Goal: Transaction & Acquisition: Purchase product/service

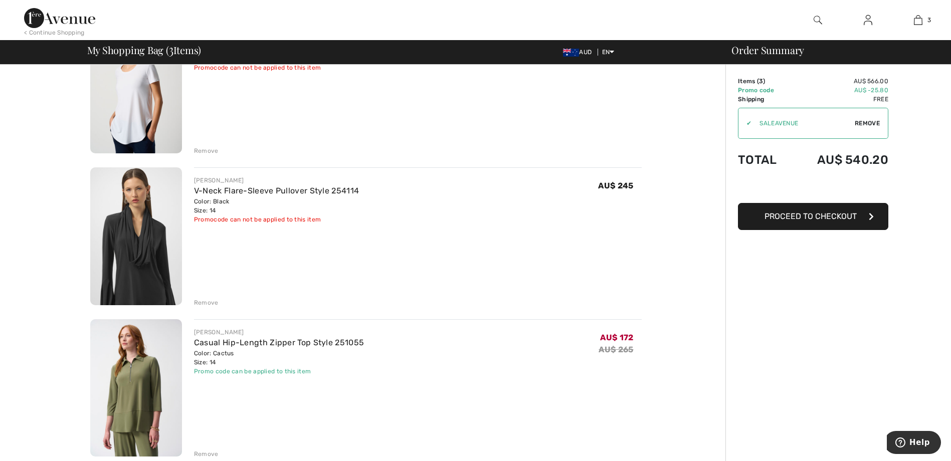
scroll to position [100, 0]
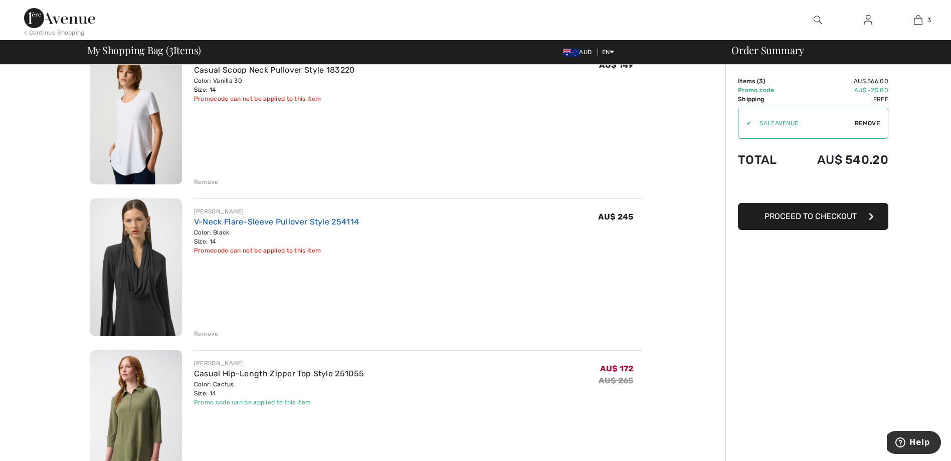
click at [213, 220] on link "V-Neck Flare-Sleeve Pullover Style 254114" at bounding box center [276, 222] width 165 height 10
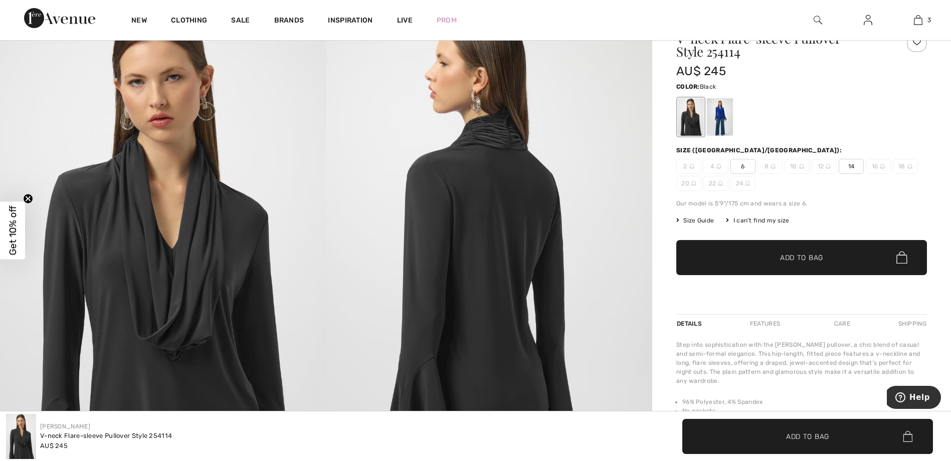
scroll to position [100, 0]
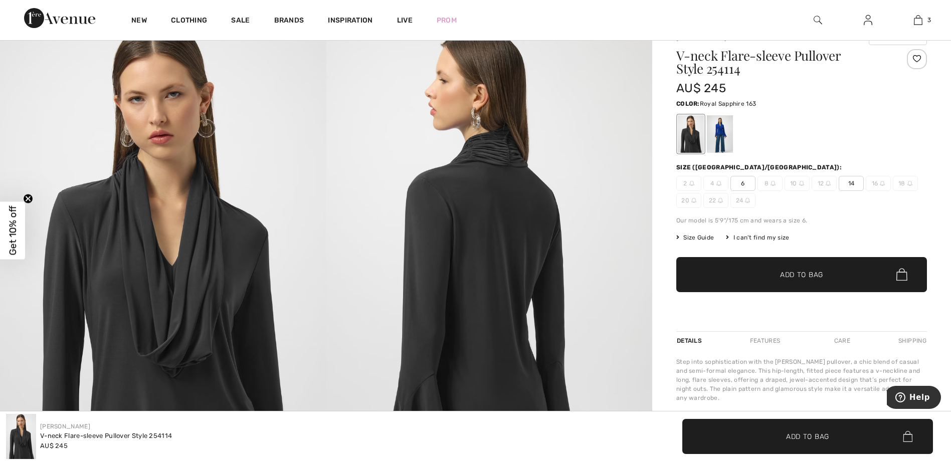
click at [720, 134] on div at bounding box center [720, 134] width 26 height 38
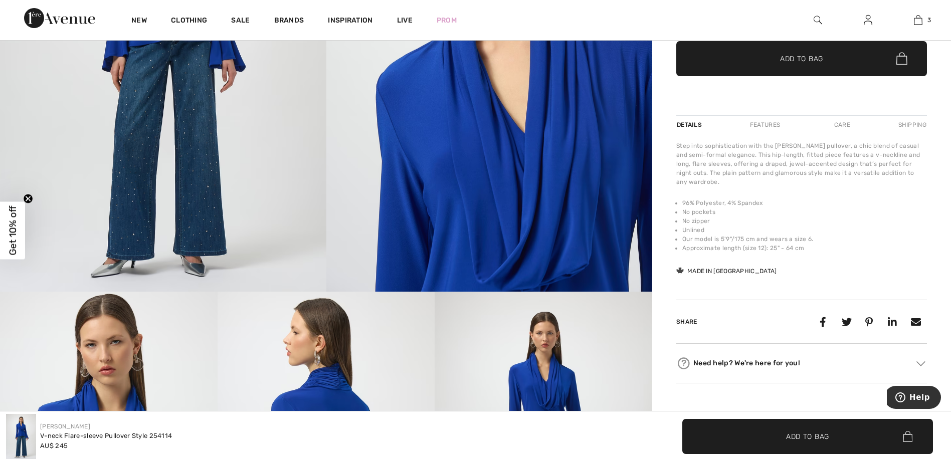
scroll to position [150, 0]
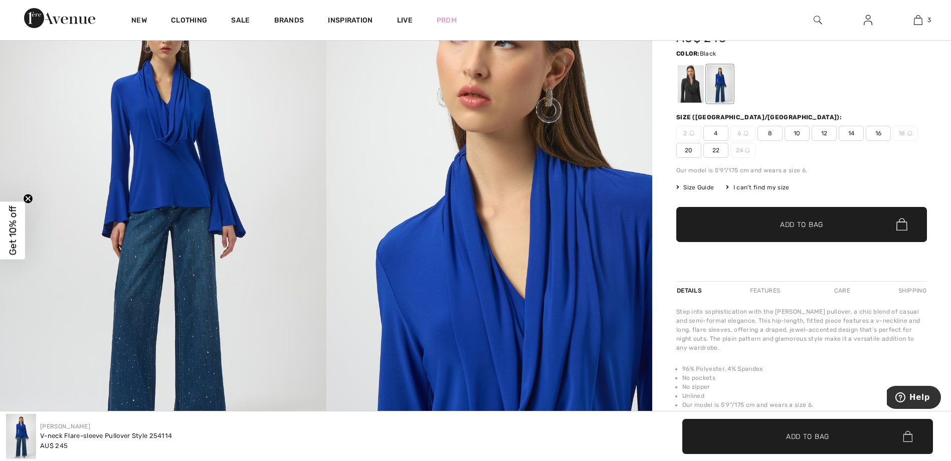
click at [692, 83] on div at bounding box center [691, 84] width 26 height 38
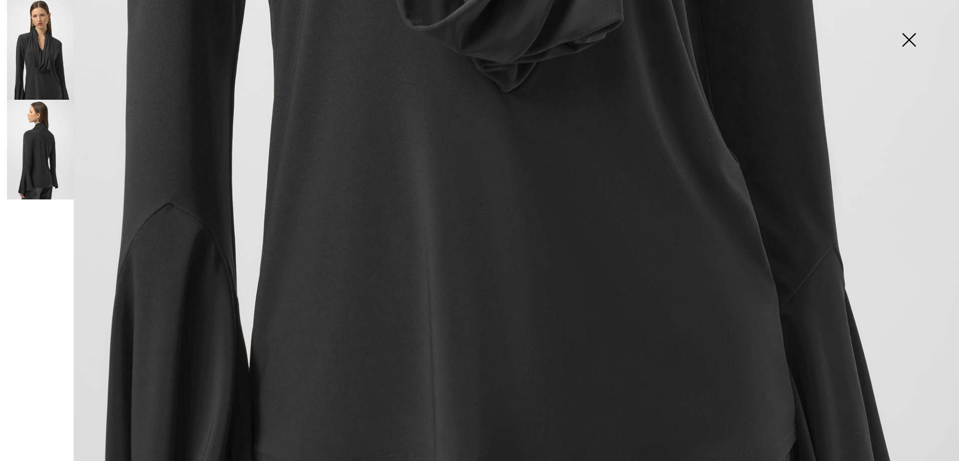
scroll to position [964, 0]
click at [25, 152] on img at bounding box center [40, 150] width 67 height 100
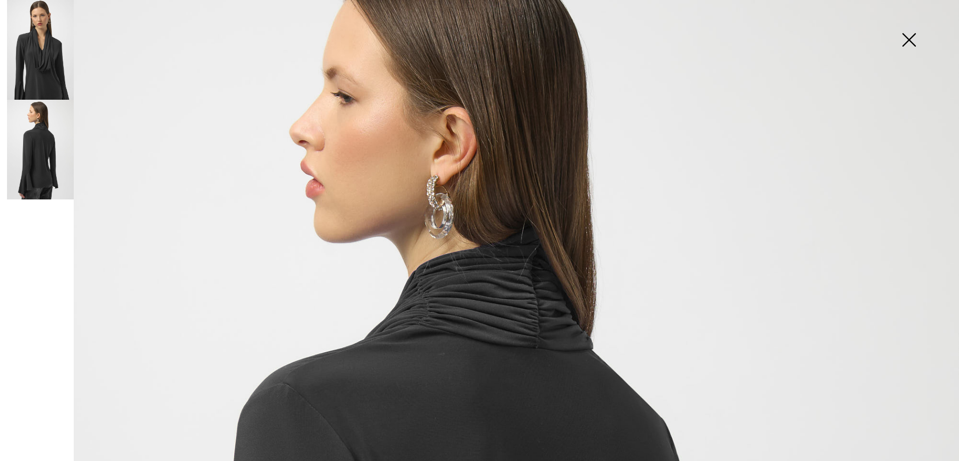
scroll to position [62, 0]
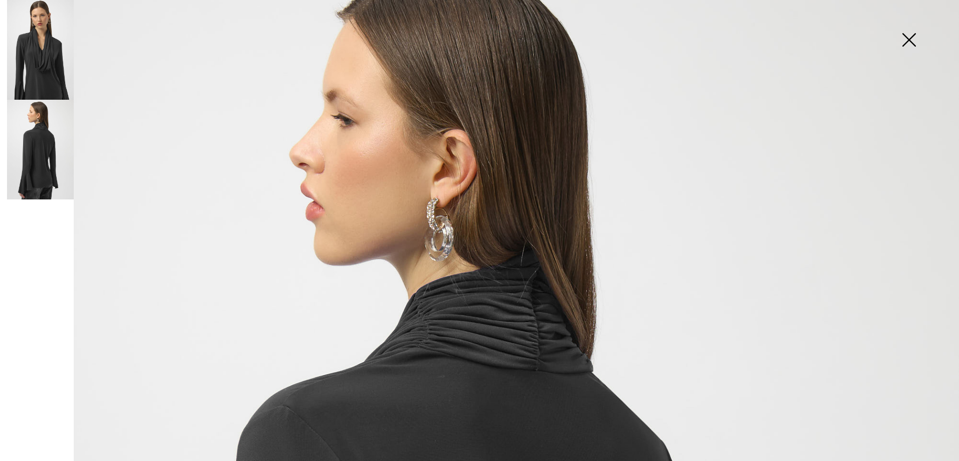
click at [45, 64] on img at bounding box center [40, 50] width 67 height 100
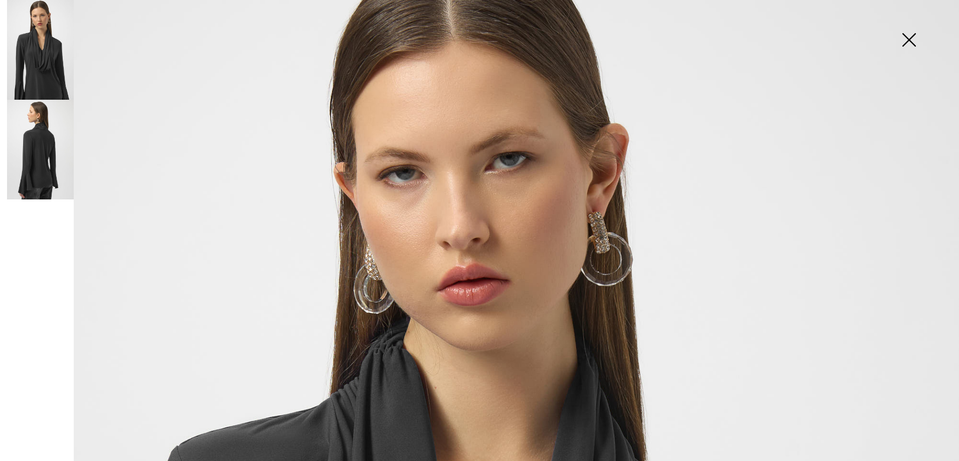
click at [915, 41] on img at bounding box center [909, 41] width 50 height 52
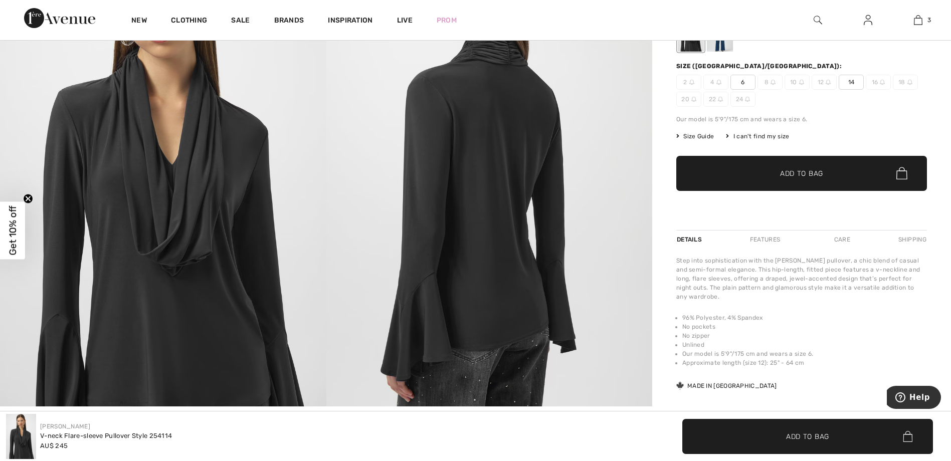
scroll to position [201, 0]
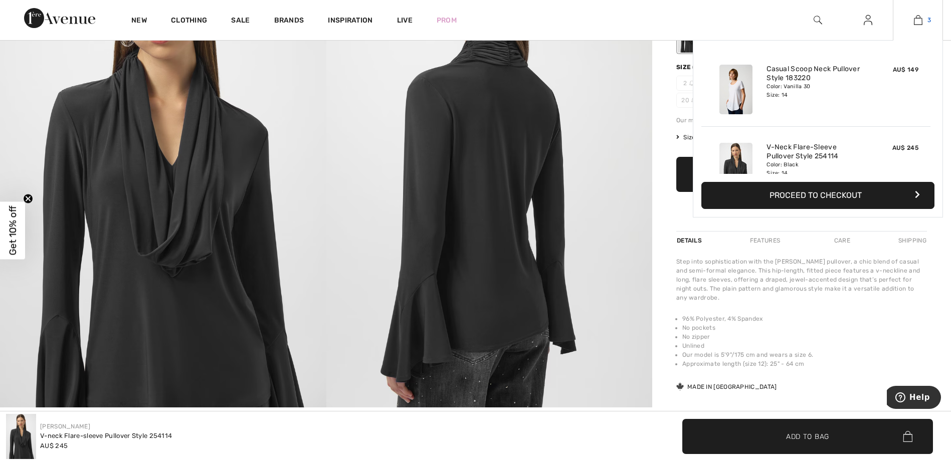
click at [923, 16] on link "3" at bounding box center [918, 20] width 49 height 12
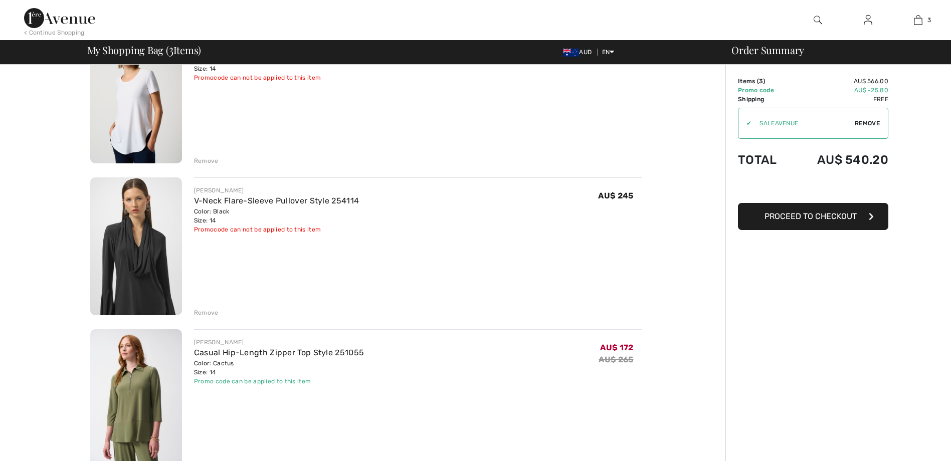
scroll to position [251, 0]
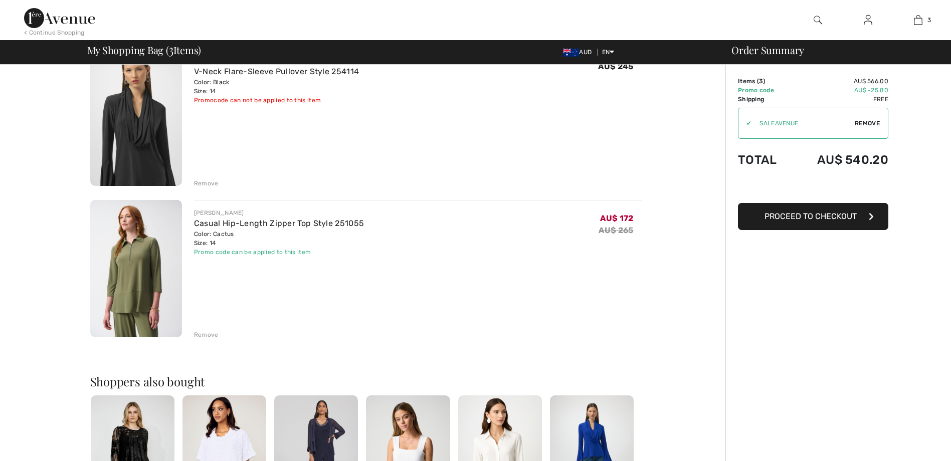
click at [208, 333] on div "Remove" at bounding box center [206, 334] width 25 height 9
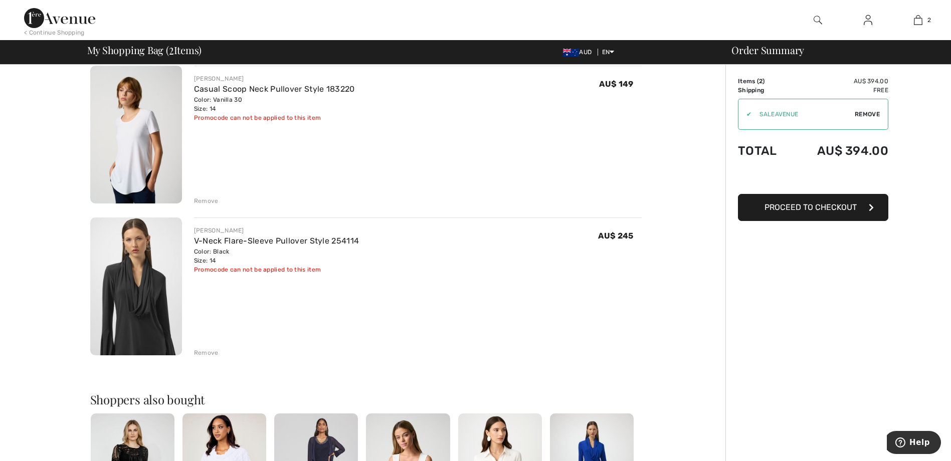
scroll to position [50, 0]
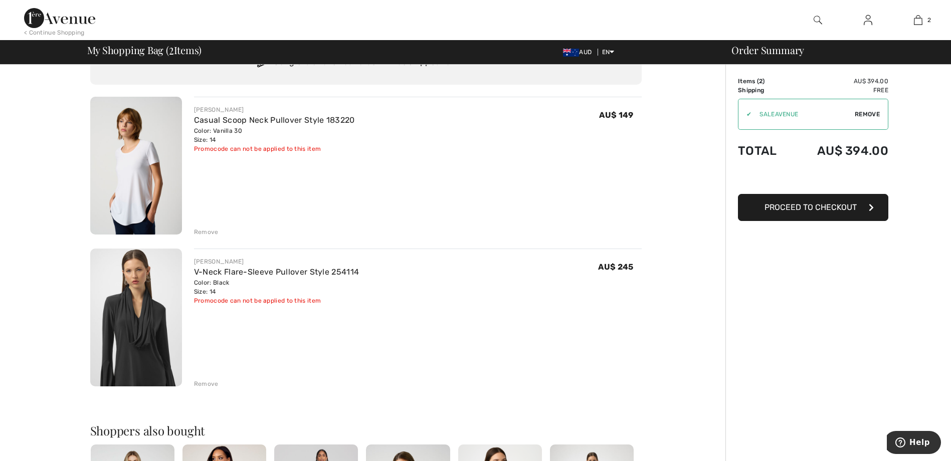
click at [207, 229] on div "Remove" at bounding box center [206, 232] width 25 height 9
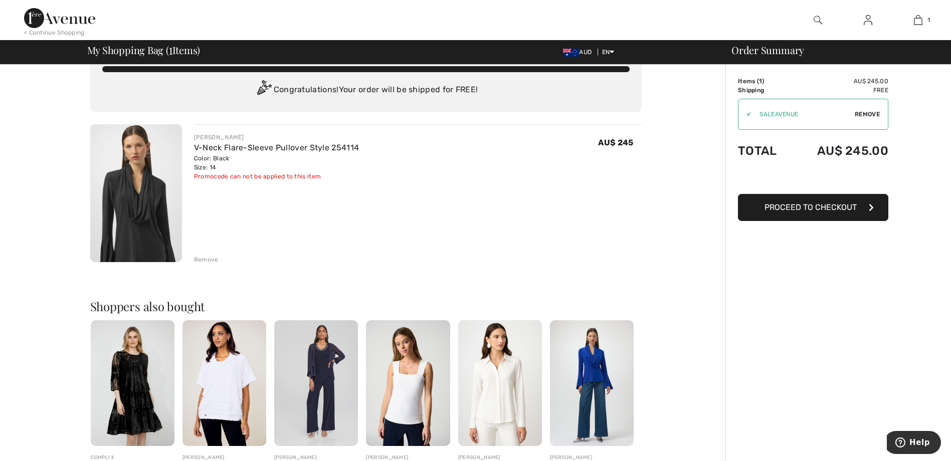
scroll to position [0, 0]
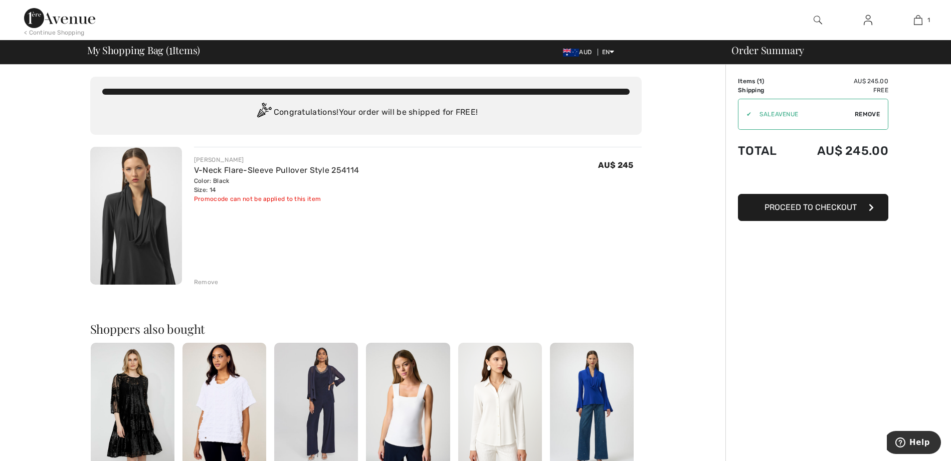
click at [870, 21] on img at bounding box center [868, 20] width 9 height 12
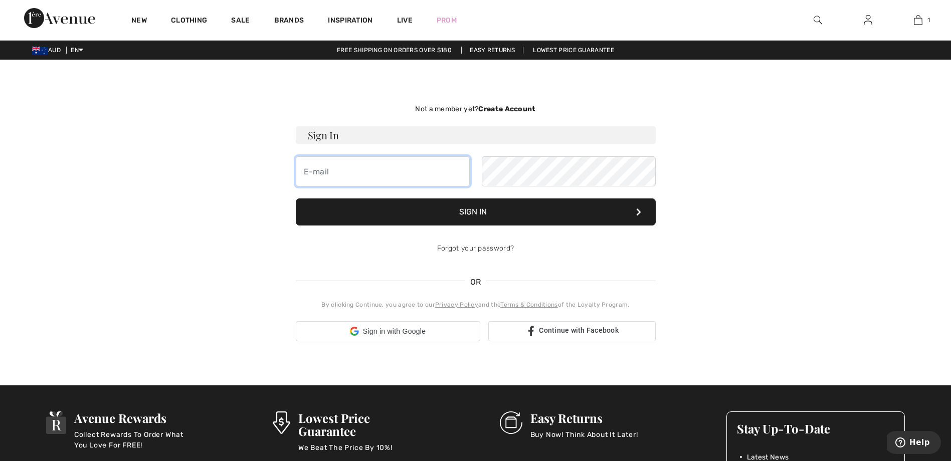
click at [338, 171] on input "email" at bounding box center [383, 171] width 174 height 30
type input "janandjohn01@gmail.com"
click at [483, 209] on button "Sign In" at bounding box center [476, 212] width 360 height 27
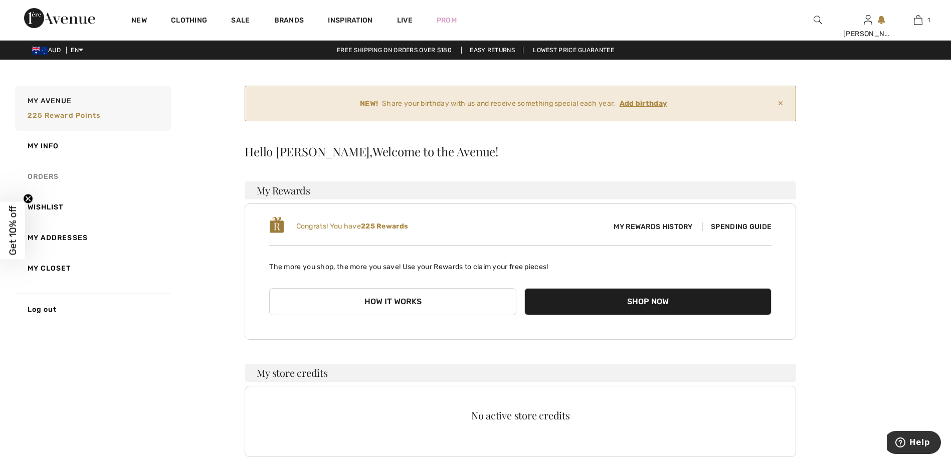
click at [38, 171] on link "Orders" at bounding box center [92, 176] width 158 height 31
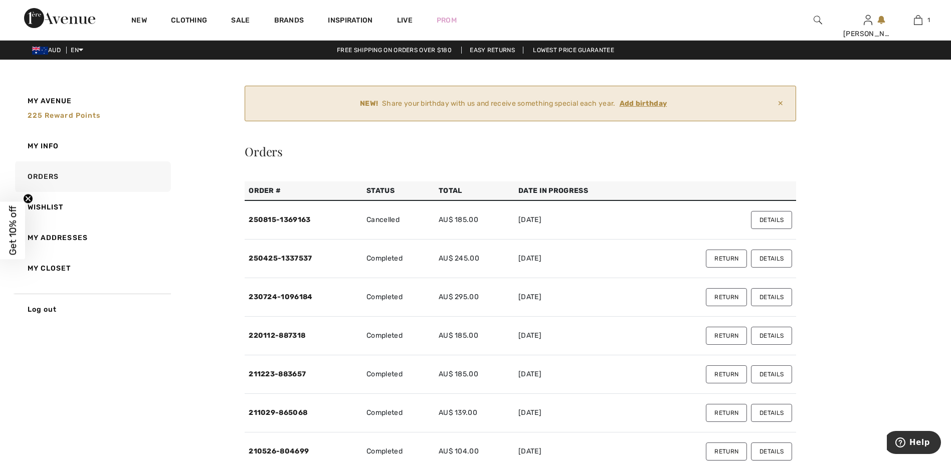
click at [638, 104] on ins "Add birthday" at bounding box center [644, 103] width 48 height 9
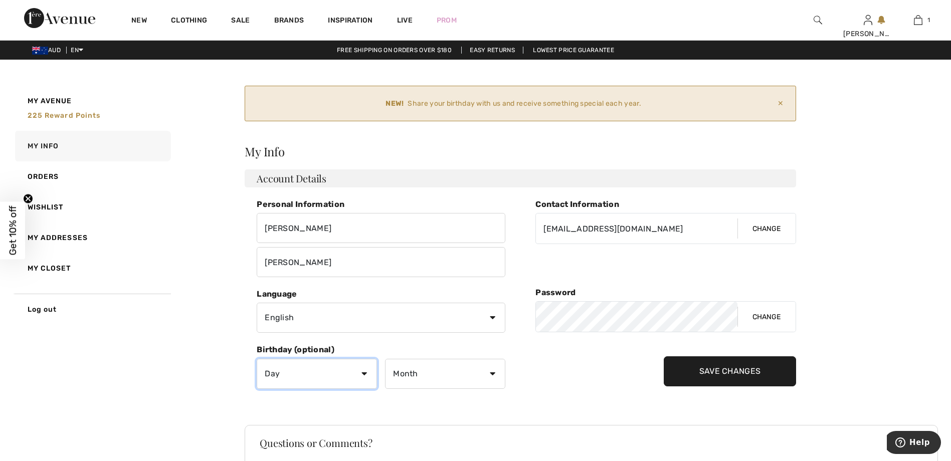
click at [362, 379] on select "Day 1 2 3 4 5 6 7 8 9 10 11 12 13 14 15 16 17 18 19 20 21 22 23 24 25 26 27 28 …" at bounding box center [317, 374] width 120 height 30
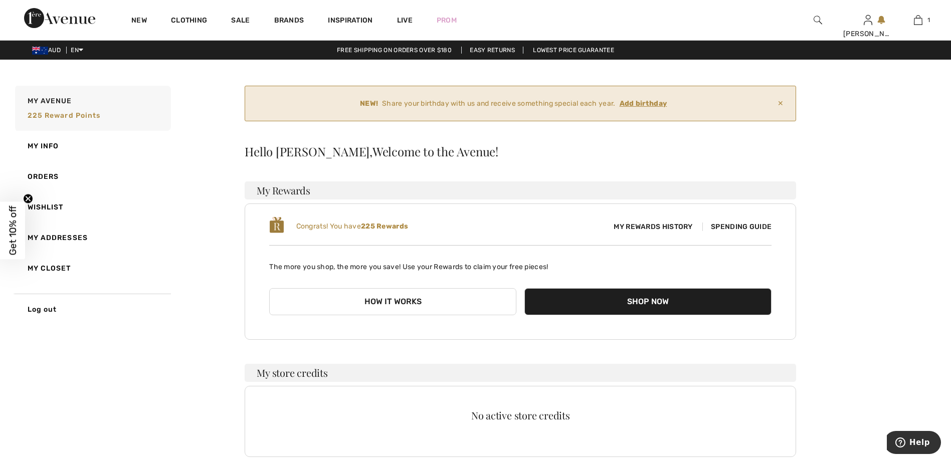
click at [643, 101] on ins "Add birthday" at bounding box center [644, 103] width 48 height 9
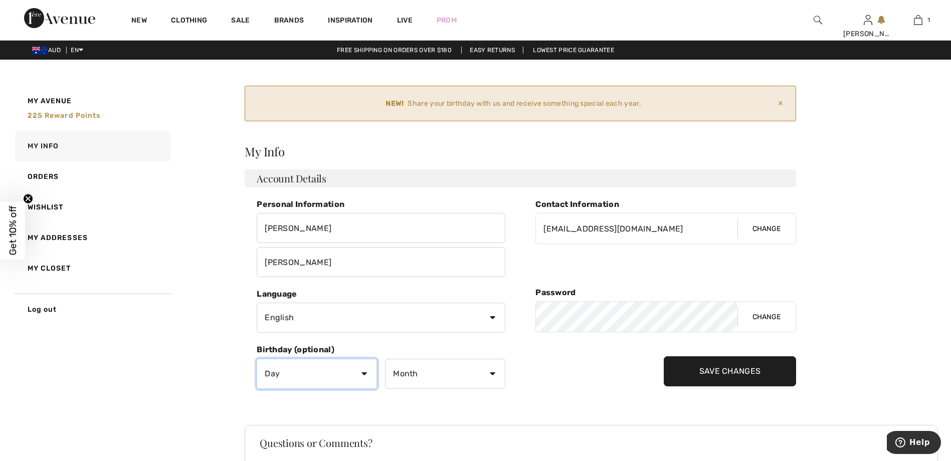
click at [365, 371] on select "Day 1 2 3 4 5 6 7 8 9 10 11 12 13 14 15 16 17 18 19 20 21 22 23 24 25 26 27 28 …" at bounding box center [317, 374] width 120 height 30
select select "14"
click at [257, 359] on select "Day 1 2 3 4 5 6 7 8 9 10 11 12 13 14 15 16 17 18 19 20 21 22 23 24 25 26 27 28 …" at bounding box center [317, 374] width 120 height 30
click at [491, 372] on select "Month January February March April May June July August September October Novem…" at bounding box center [445, 374] width 120 height 30
select select "11"
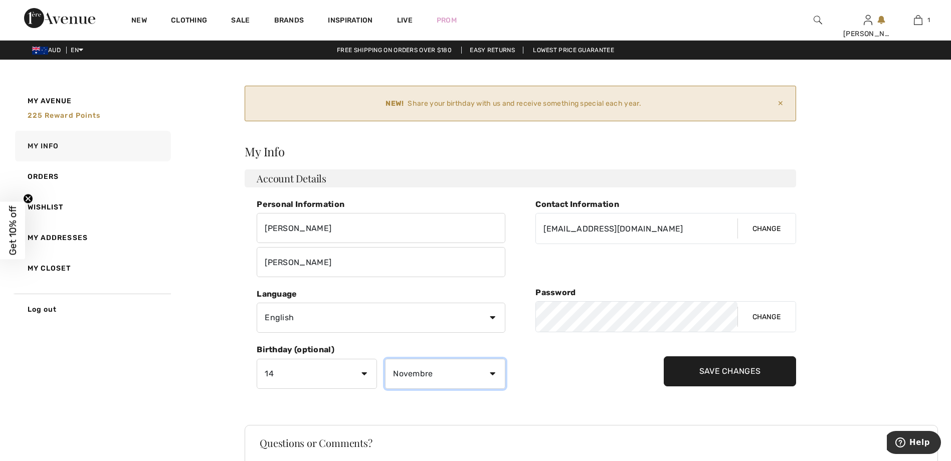
click at [385, 359] on select "Month January February March April May June July August September October Novem…" at bounding box center [445, 374] width 120 height 30
click at [583, 372] on div "Contact Information janandjohn01@gmail.com Change Password Change Save Changes" at bounding box center [666, 301] width 261 height 202
click at [711, 367] on input "Save Changes" at bounding box center [730, 372] width 133 height 30
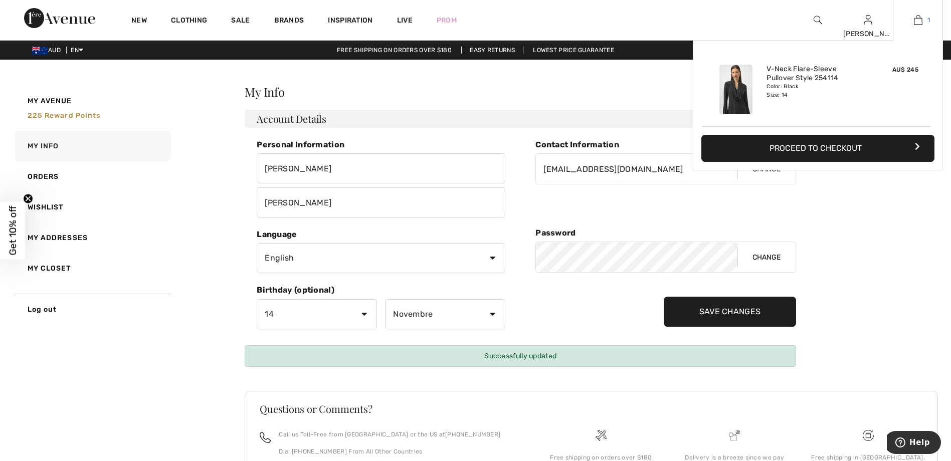
click at [918, 20] on img at bounding box center [918, 20] width 9 height 12
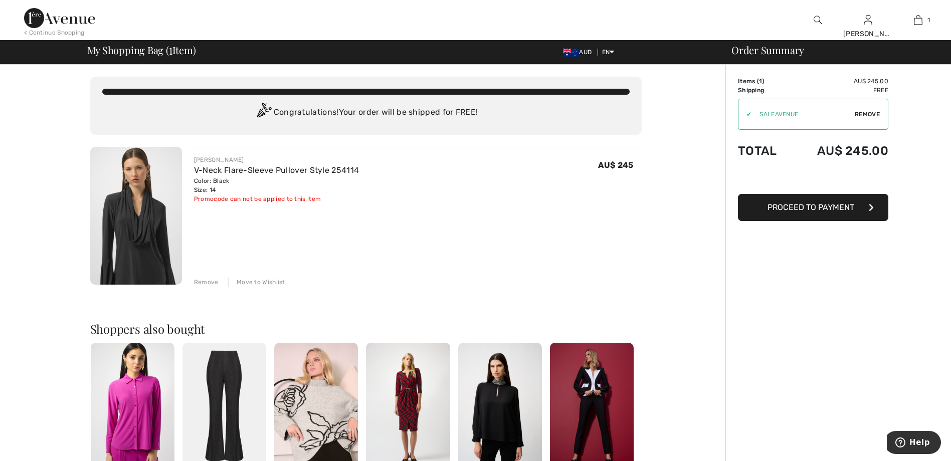
click at [811, 216] on button "Proceed to Payment" at bounding box center [813, 207] width 150 height 27
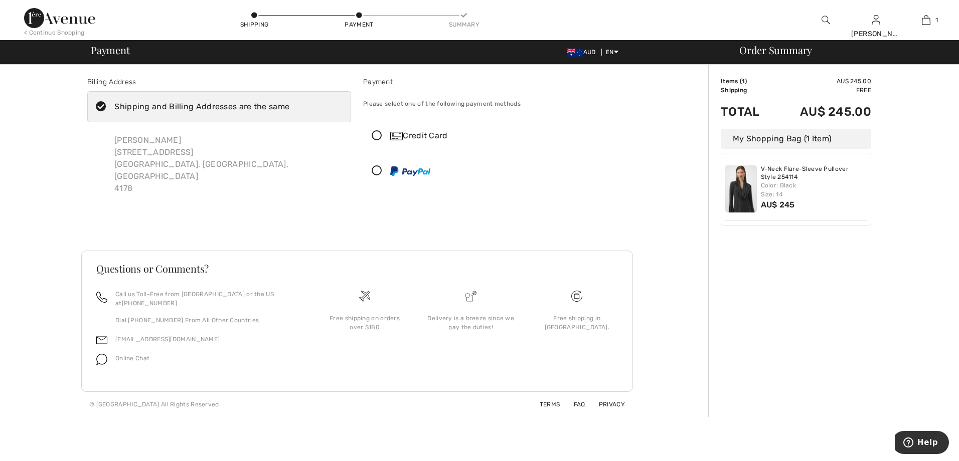
click at [378, 169] on icon at bounding box center [377, 171] width 27 height 11
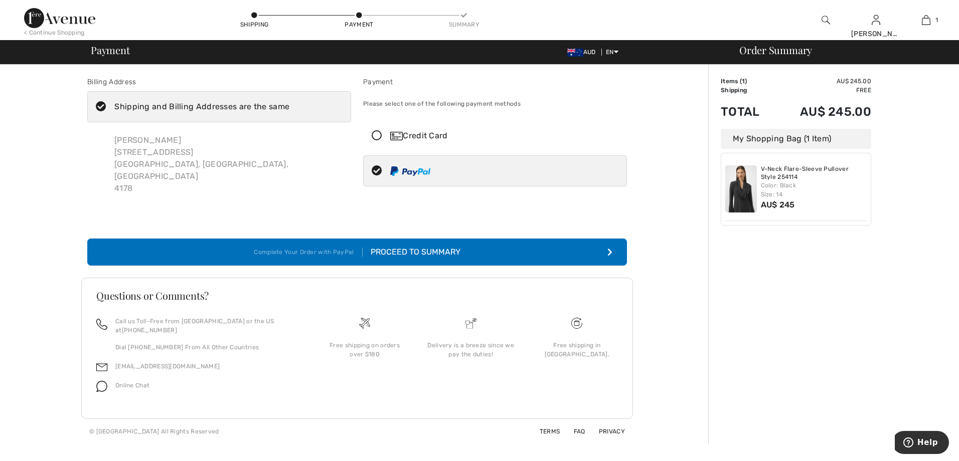
click at [456, 246] on div "Proceed to Summary" at bounding box center [412, 252] width 98 height 12
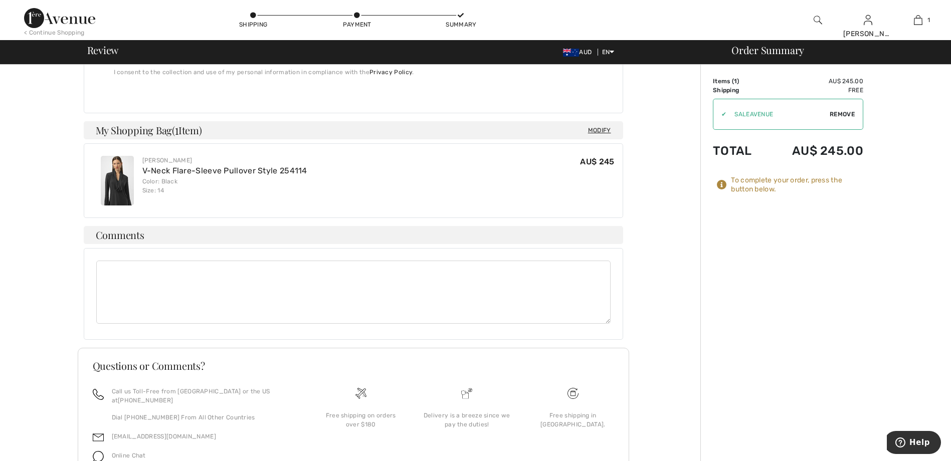
scroll to position [336, 0]
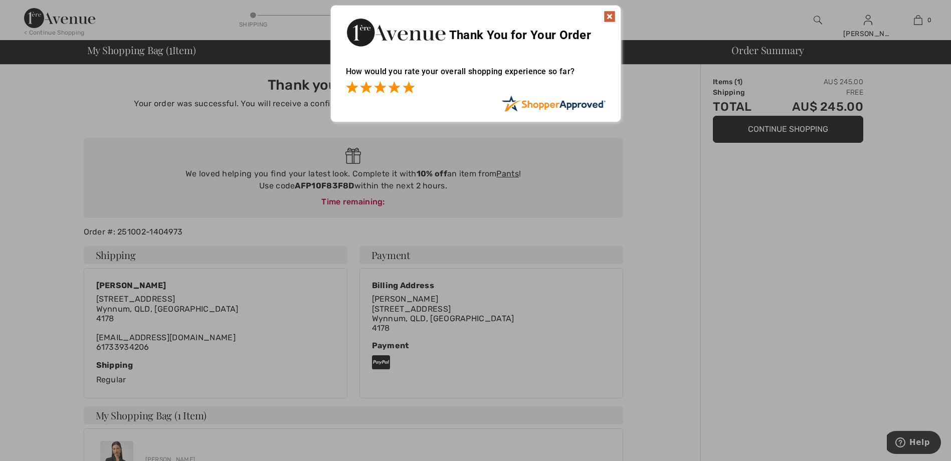
click at [409, 86] on span at bounding box center [409, 87] width 12 height 12
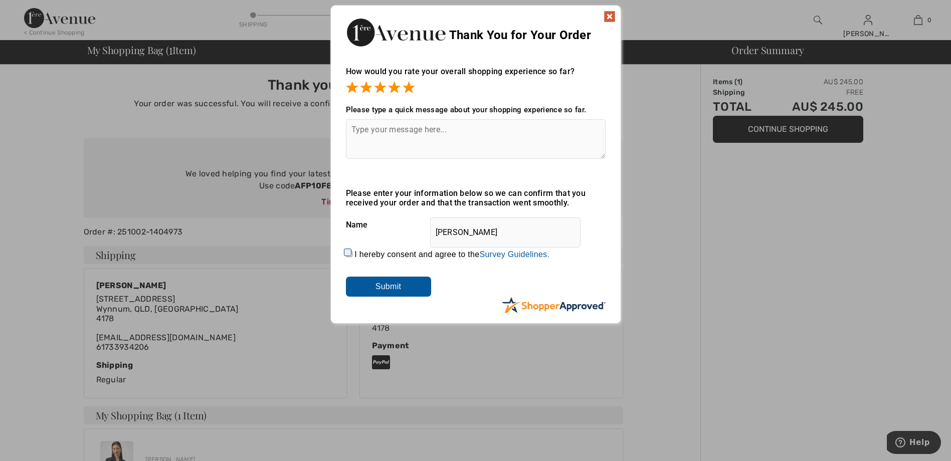
click at [379, 130] on textarea at bounding box center [476, 139] width 260 height 40
click at [443, 132] on textarea "The order is always easy with a quick delivery," at bounding box center [476, 139] width 260 height 40
type textarea "The order is always easy, with a quick delivery,"
click at [610, 14] on img at bounding box center [610, 17] width 12 height 12
